Goal: Task Accomplishment & Management: Manage account settings

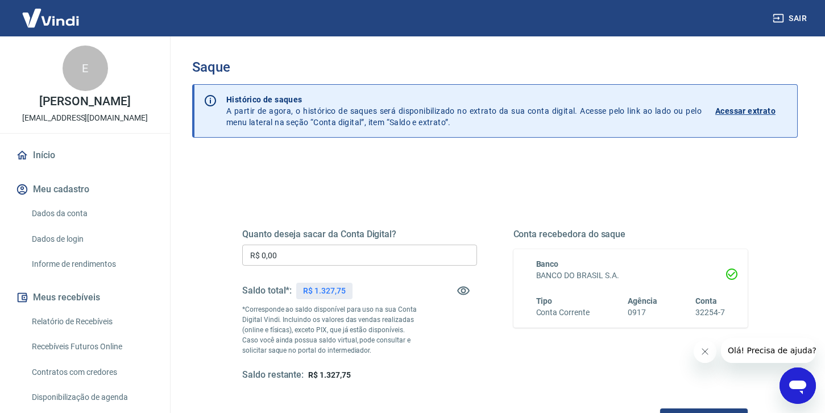
click at [327, 250] on input "R$ 0,00" at bounding box center [359, 255] width 235 height 21
type input "R$ 1.327,75"
click at [440, 205] on div "Quanto deseja sacar da Conta Digital? R$ 1.327,75 ​ Saldo total*: R$ 1.327,75 *…" at bounding box center [495, 315] width 506 height 228
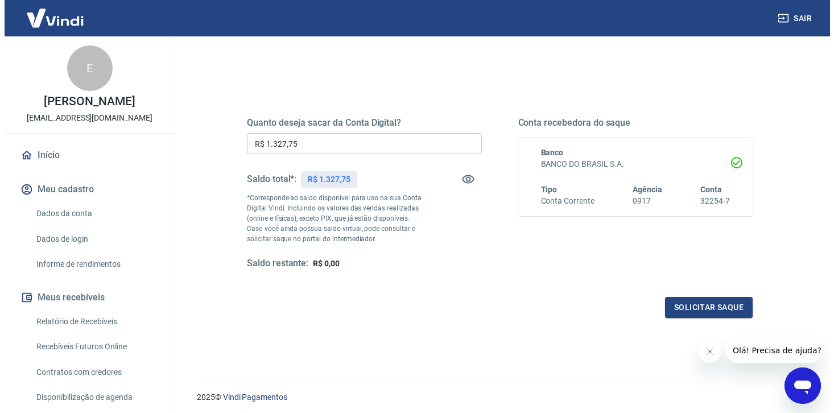
scroll to position [112, 0]
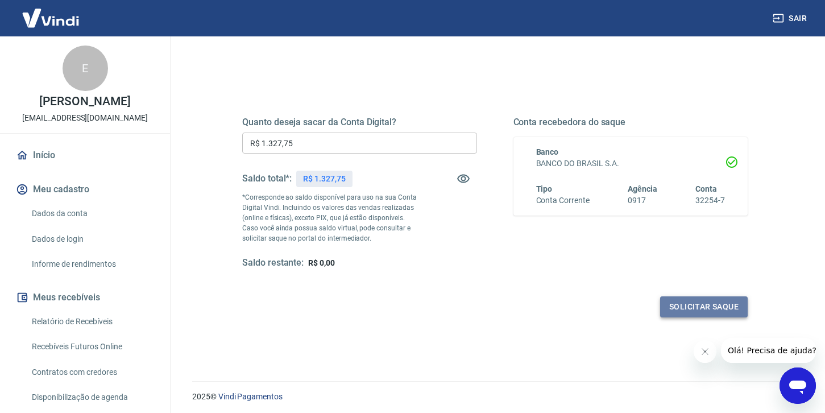
click at [710, 308] on button "Solicitar saque" at bounding box center [704, 306] width 88 height 21
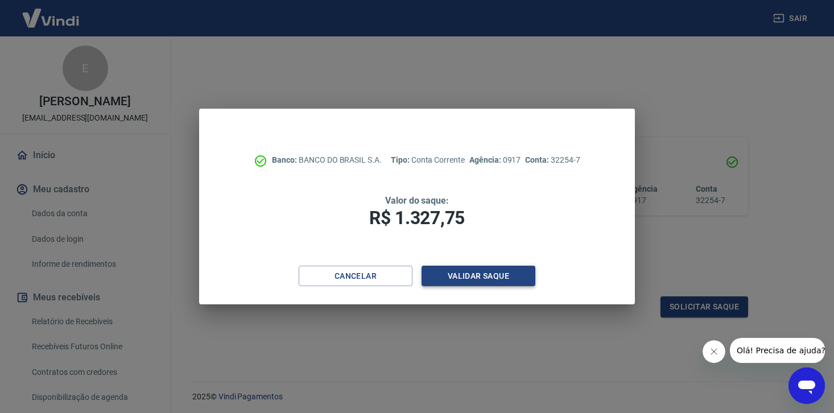
click at [486, 280] on button "Validar saque" at bounding box center [478, 276] width 114 height 21
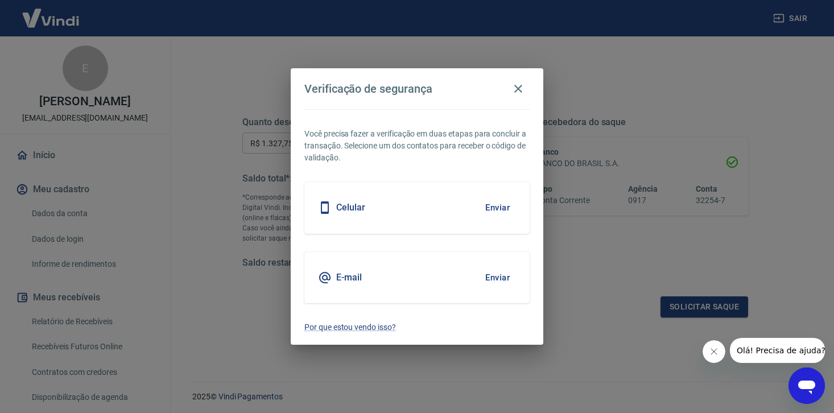
click at [499, 210] on button "Enviar" at bounding box center [497, 208] width 37 height 24
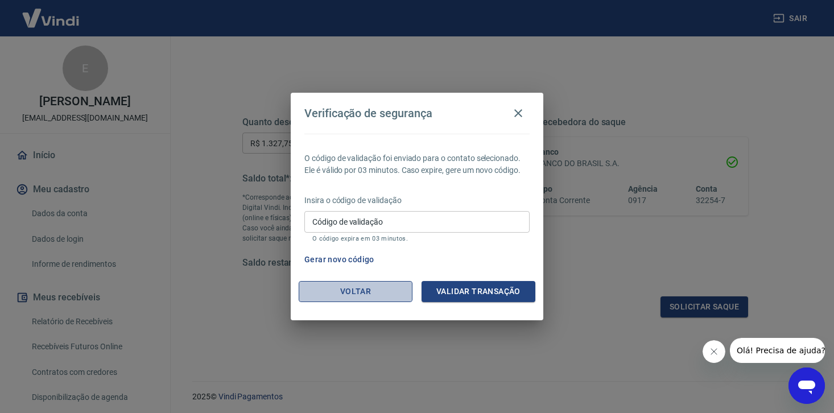
click at [373, 296] on button "Voltar" at bounding box center [356, 291] width 114 height 21
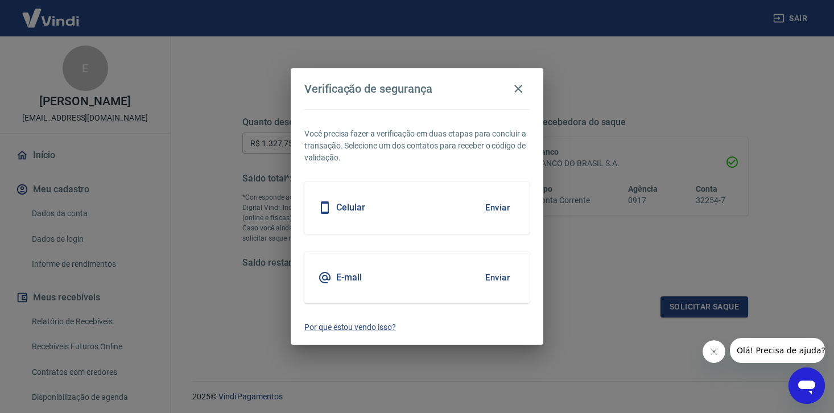
click at [503, 277] on button "Enviar" at bounding box center [497, 278] width 37 height 24
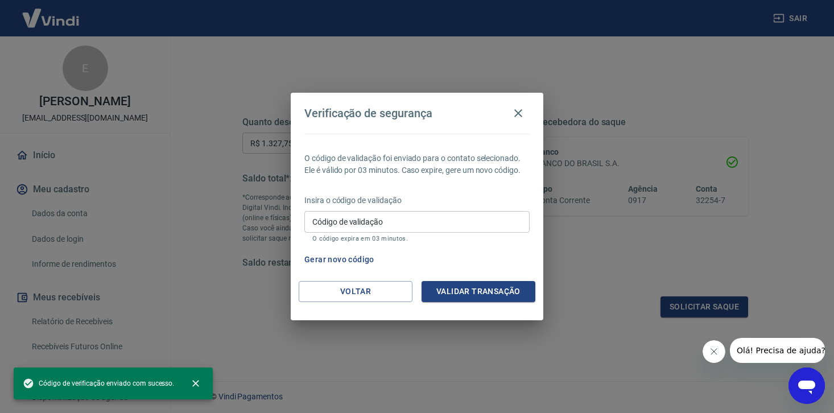
click at [378, 221] on input "Código de validação" at bounding box center [416, 221] width 225 height 21
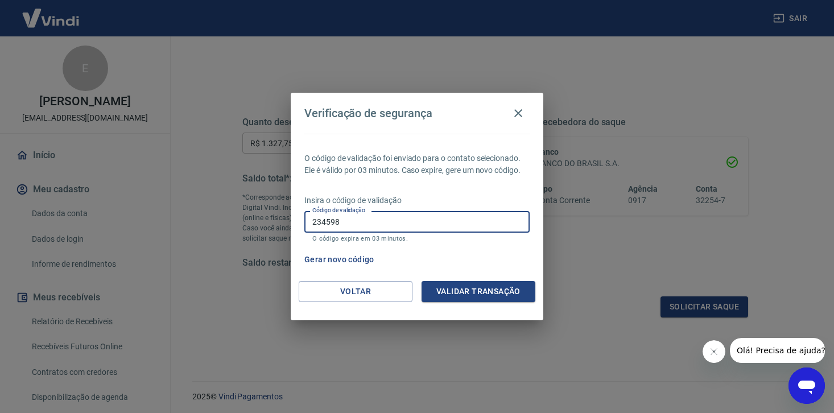
type input "234598"
click at [440, 288] on button "Validar transação" at bounding box center [478, 291] width 114 height 21
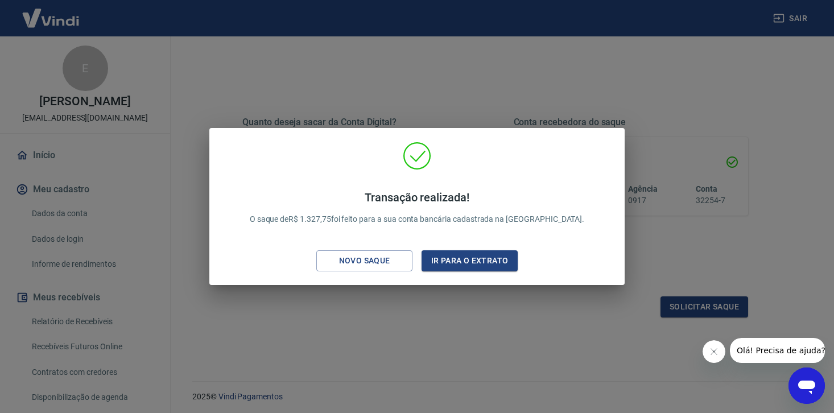
click at [598, 78] on div "Transação realizada! O saque de R$ 1.327,75 foi feito para a sua conta bancária…" at bounding box center [417, 206] width 834 height 413
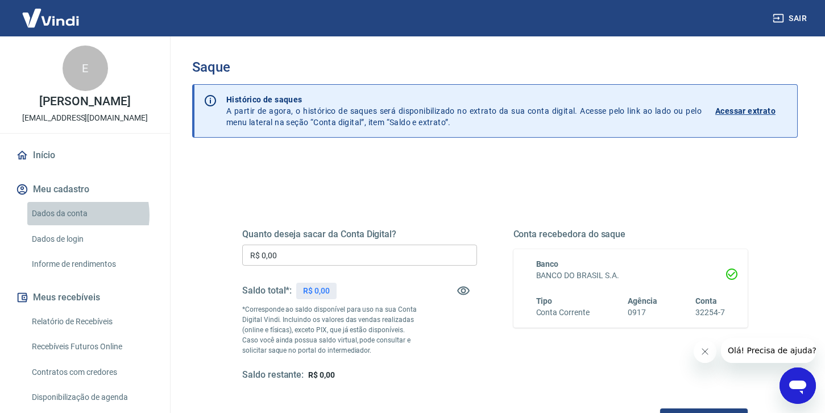
click at [72, 225] on link "Dados da conta" at bounding box center [91, 213] width 129 height 23
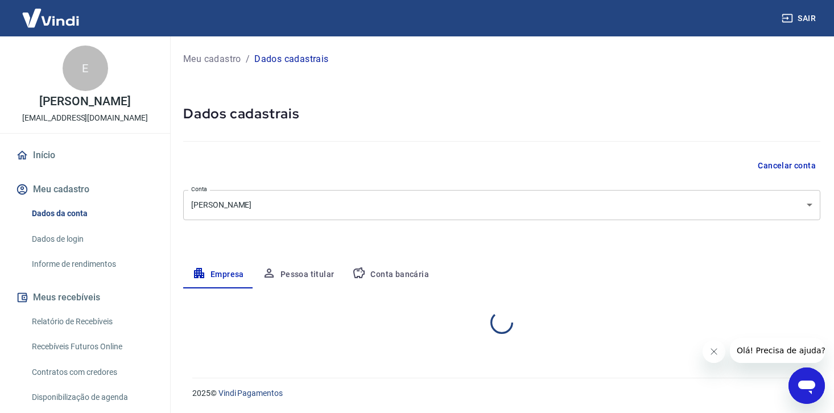
select select "PE"
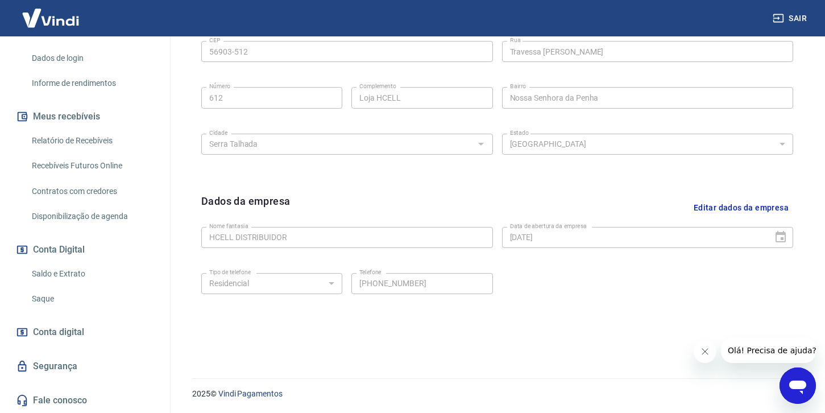
scroll to position [407, 0]
